Goal: Information Seeking & Learning: Find specific fact

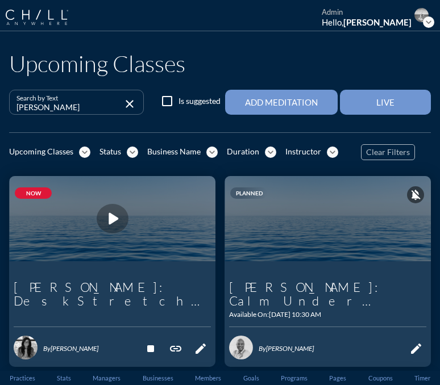
scroll to position [63, 0]
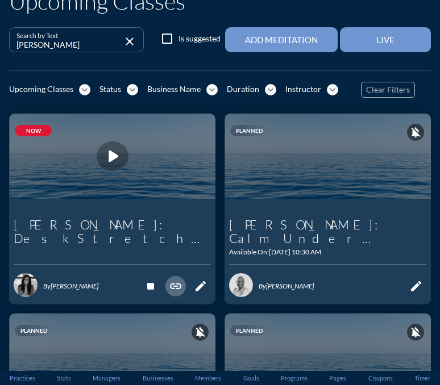
click at [180, 280] on icon "link" at bounding box center [176, 287] width 14 height 14
click at [112, 152] on icon "play_arrow" at bounding box center [112, 156] width 23 height 23
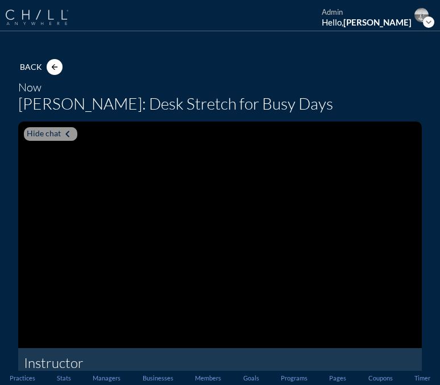
click at [48, 22] on img at bounding box center [37, 17] width 63 height 15
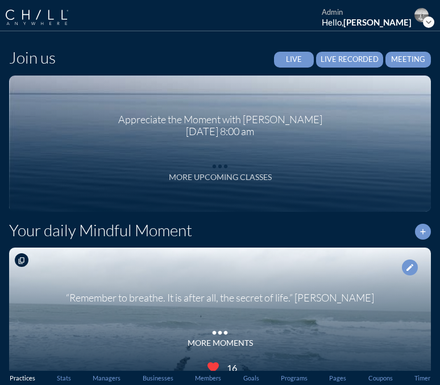
click at [216, 175] on div "More Upcoming Classes" at bounding box center [220, 178] width 103 height 10
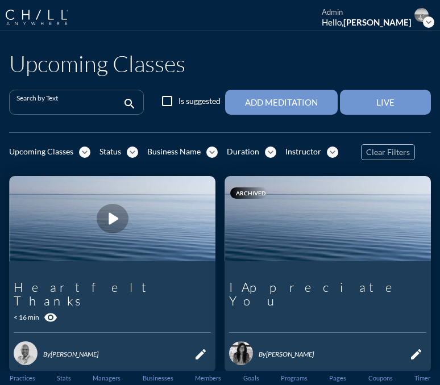
click at [84, 107] on input "Search by Text" at bounding box center [68, 107] width 104 height 14
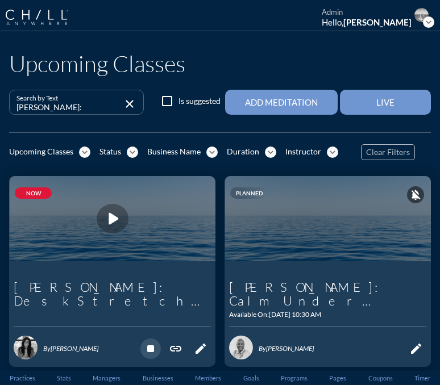
click at [151, 342] on icon "stop" at bounding box center [151, 349] width 14 height 14
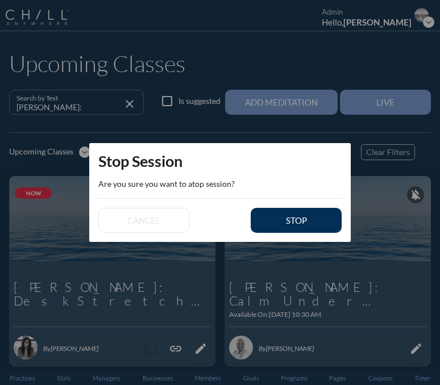
click at [275, 224] on div "stop" at bounding box center [296, 220] width 51 height 10
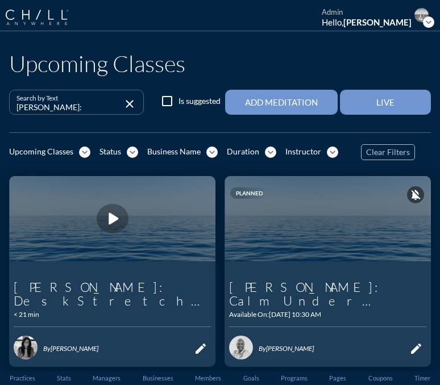
drag, startPoint x: 68, startPoint y: 106, endPoint x: -13, endPoint y: 106, distance: 81.3
click at [0, 106] on html "Edit [PERSON_NAME] Instructor I Chill because my mind / body / spirit deserve i…" at bounding box center [220, 192] width 440 height 385
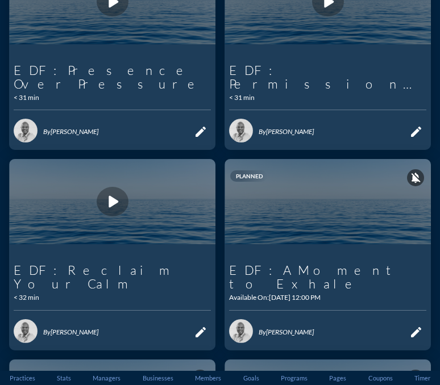
scroll to position [232, 0]
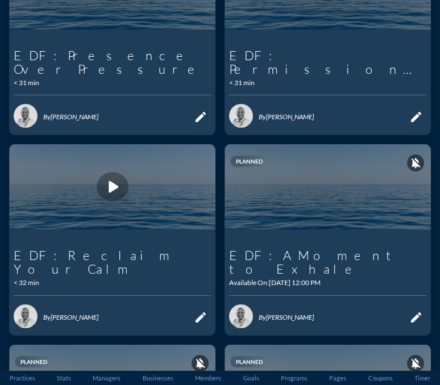
type input "EDF:"
